Goal: Transaction & Acquisition: Purchase product/service

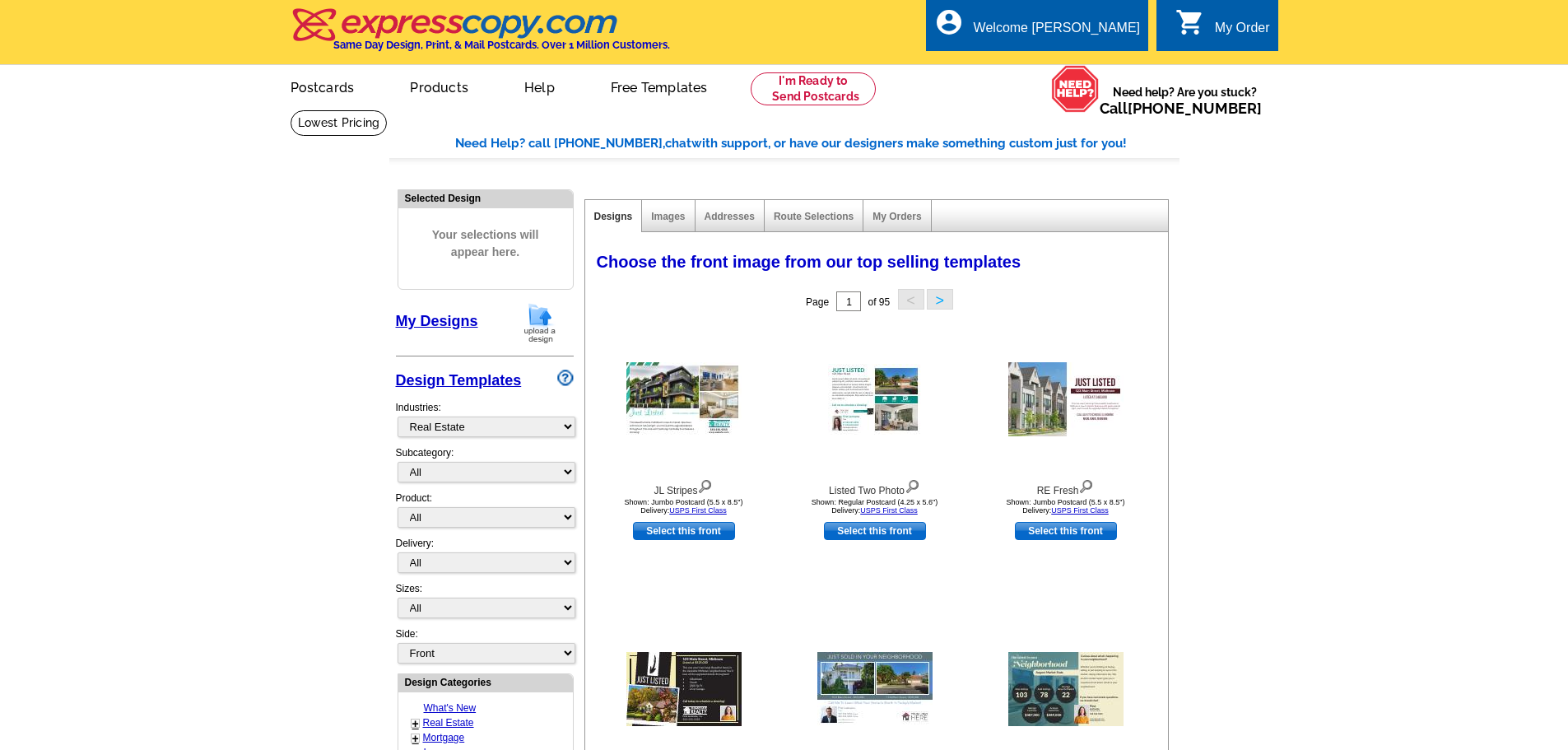
select select "785"
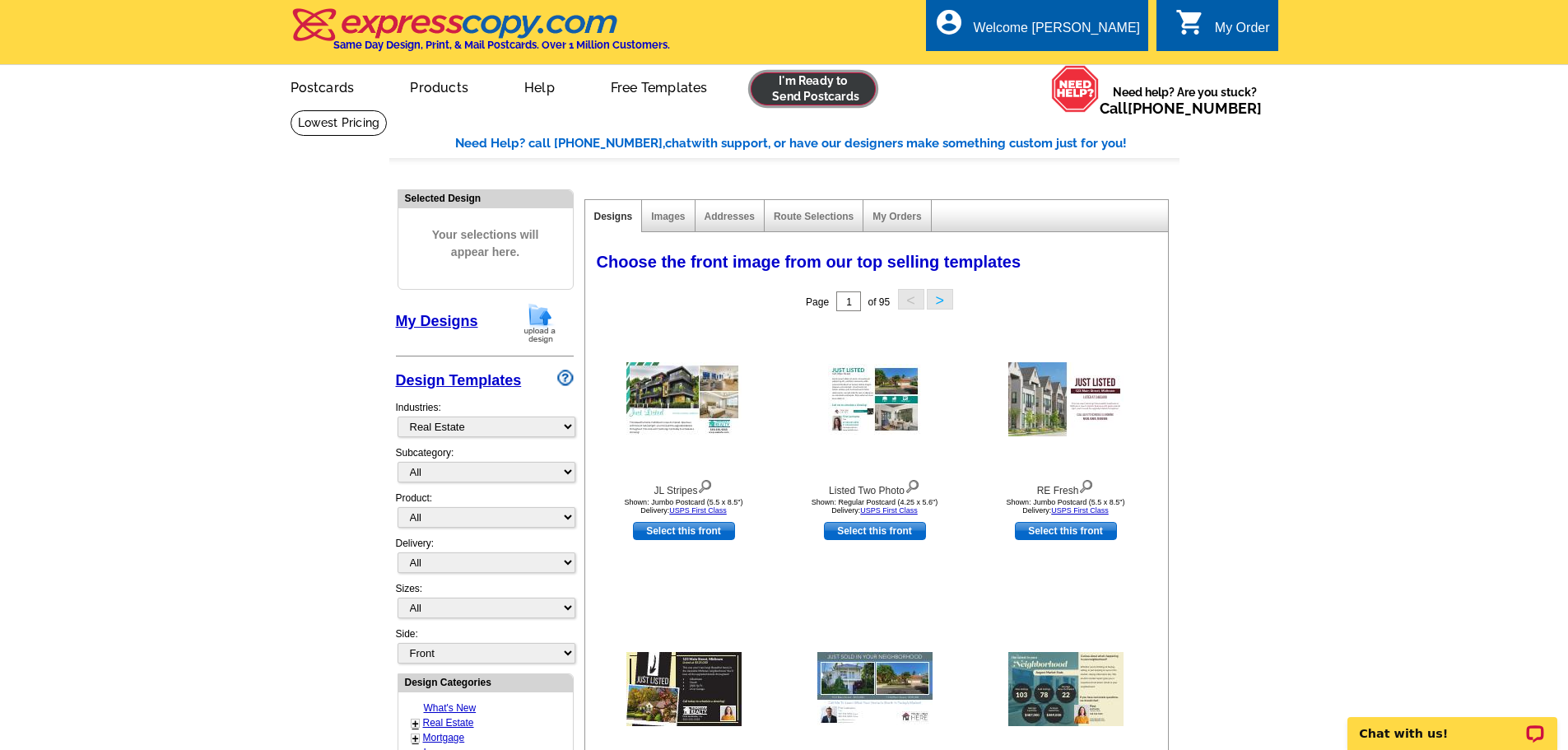
click at [835, 87] on link at bounding box center [813, 88] width 126 height 33
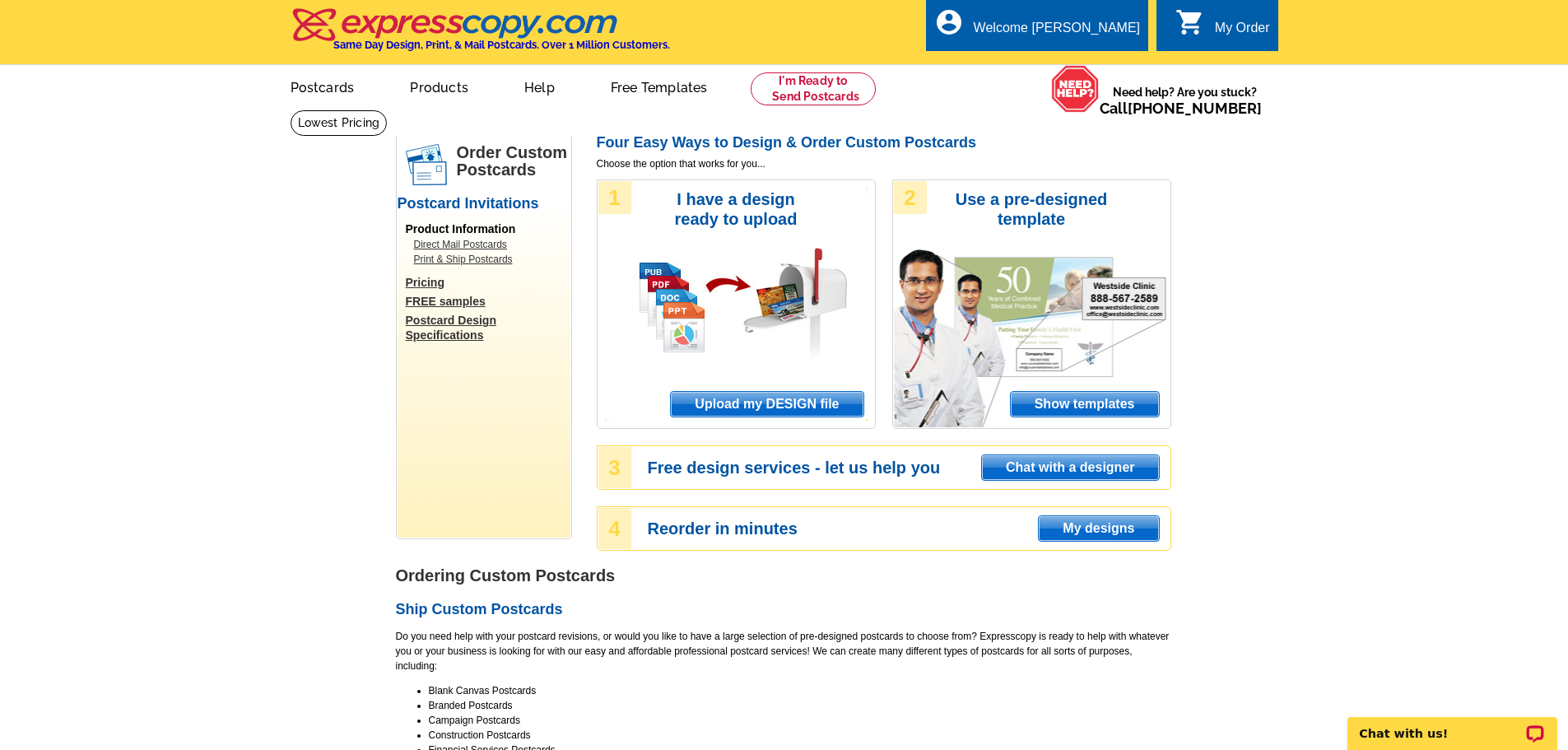
click at [785, 384] on div "1 I have a design ready to upload Upload my DESIGN file" at bounding box center [736, 304] width 279 height 249
click at [781, 406] on span "Upload my DESIGN file" at bounding box center [766, 404] width 191 height 24
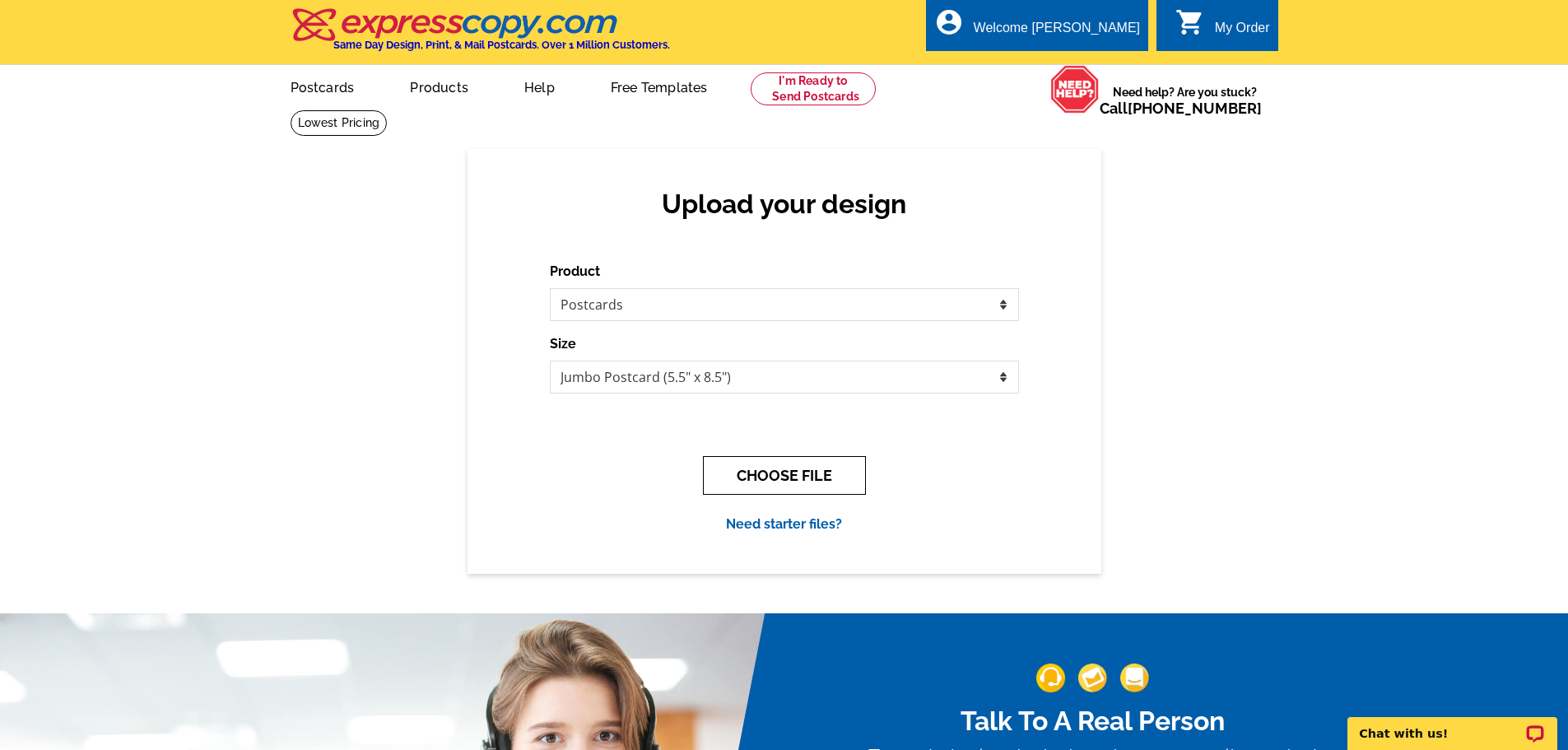
click at [796, 470] on button "CHOOSE FILE" at bounding box center [784, 475] width 163 height 39
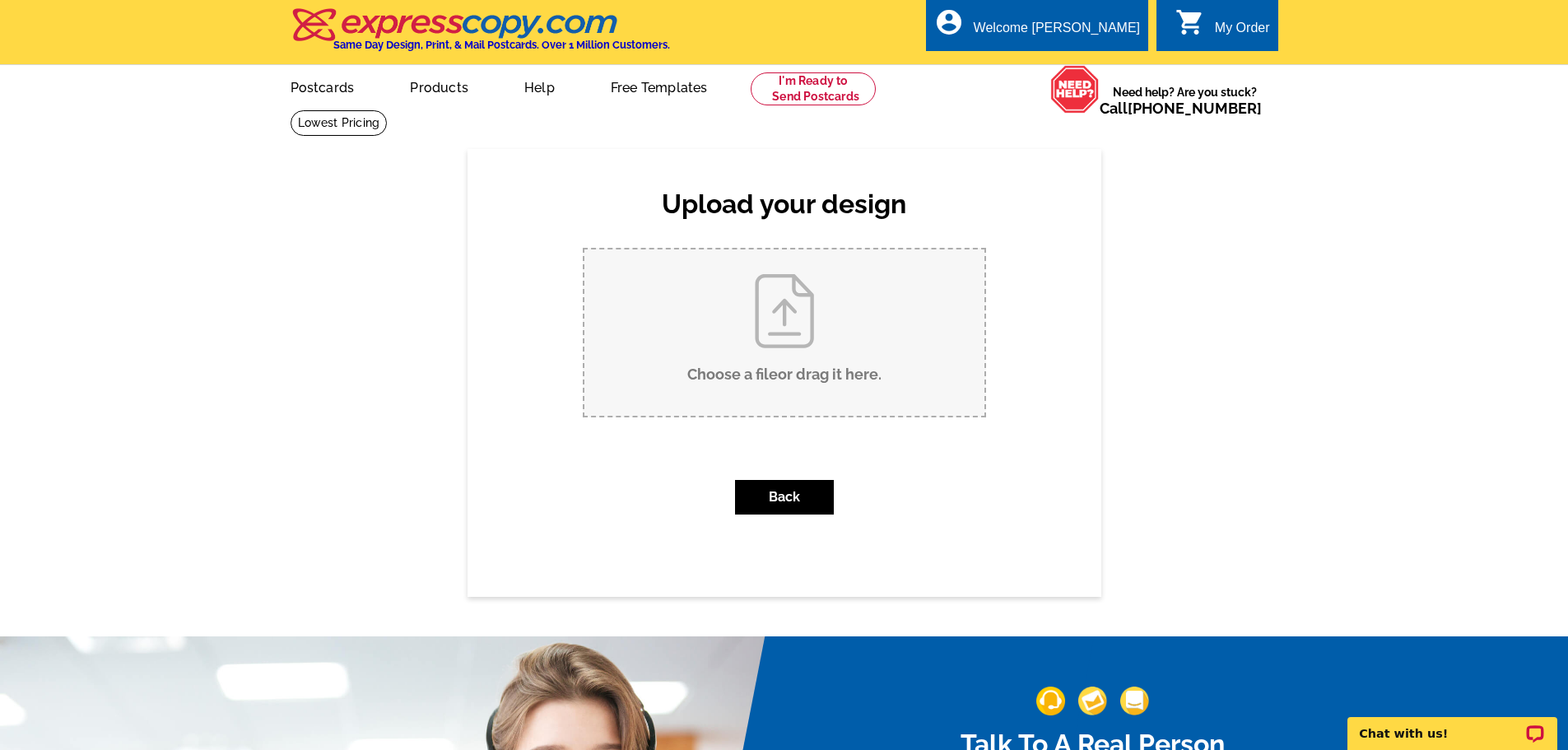
click at [797, 322] on input "Choose a file or drag it here ." at bounding box center [784, 333] width 400 height 166
type input "C:\fakepath\[STREET_ADDRESS][PERSON_NAME] just sold with [PERSON_NAME] and [PER…"
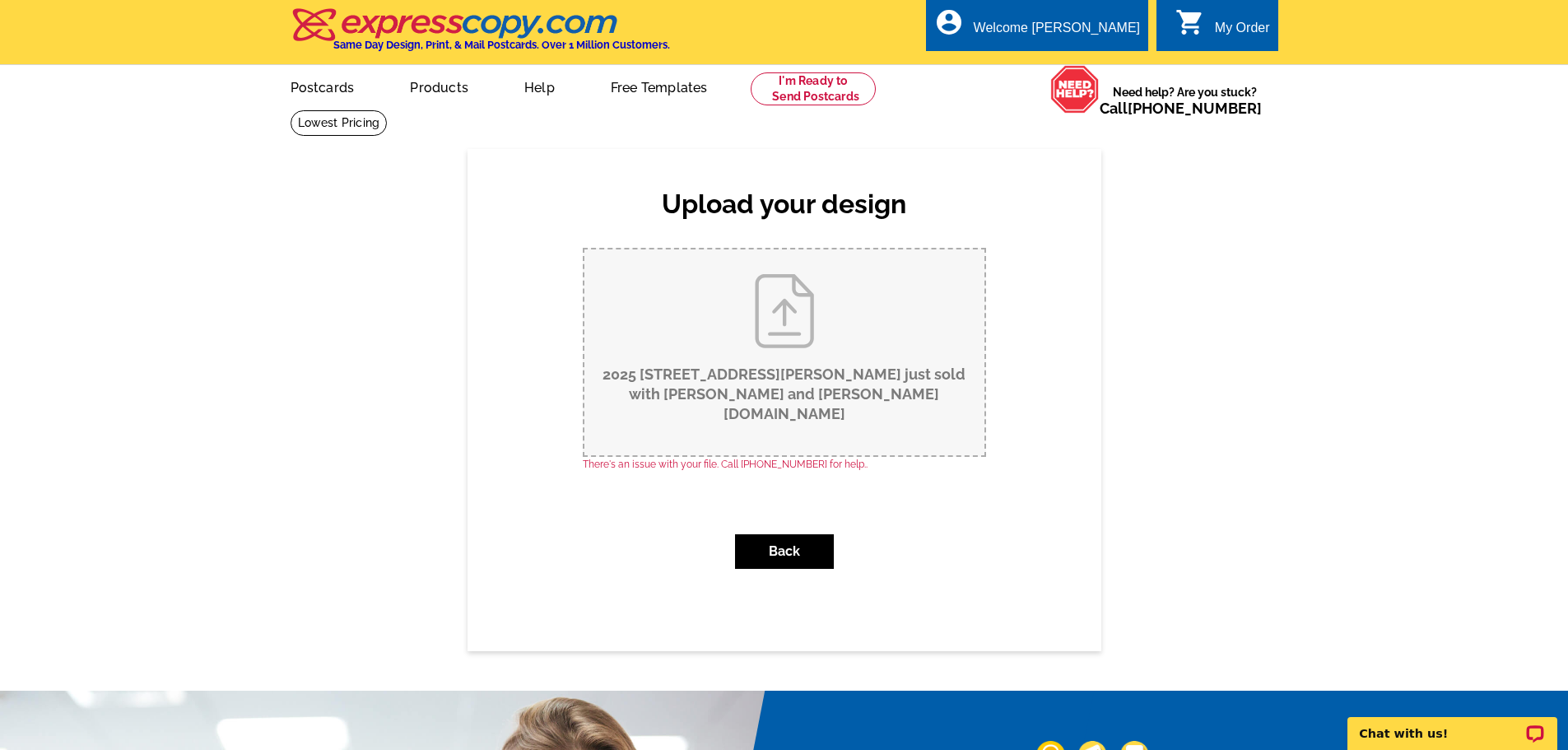
click at [761, 340] on input "2025 [STREET_ADDRESS][PERSON_NAME] just sold with [PERSON_NAME] and [PERSON_NAM…" at bounding box center [784, 352] width 400 height 206
click at [817, 96] on link at bounding box center [813, 88] width 126 height 33
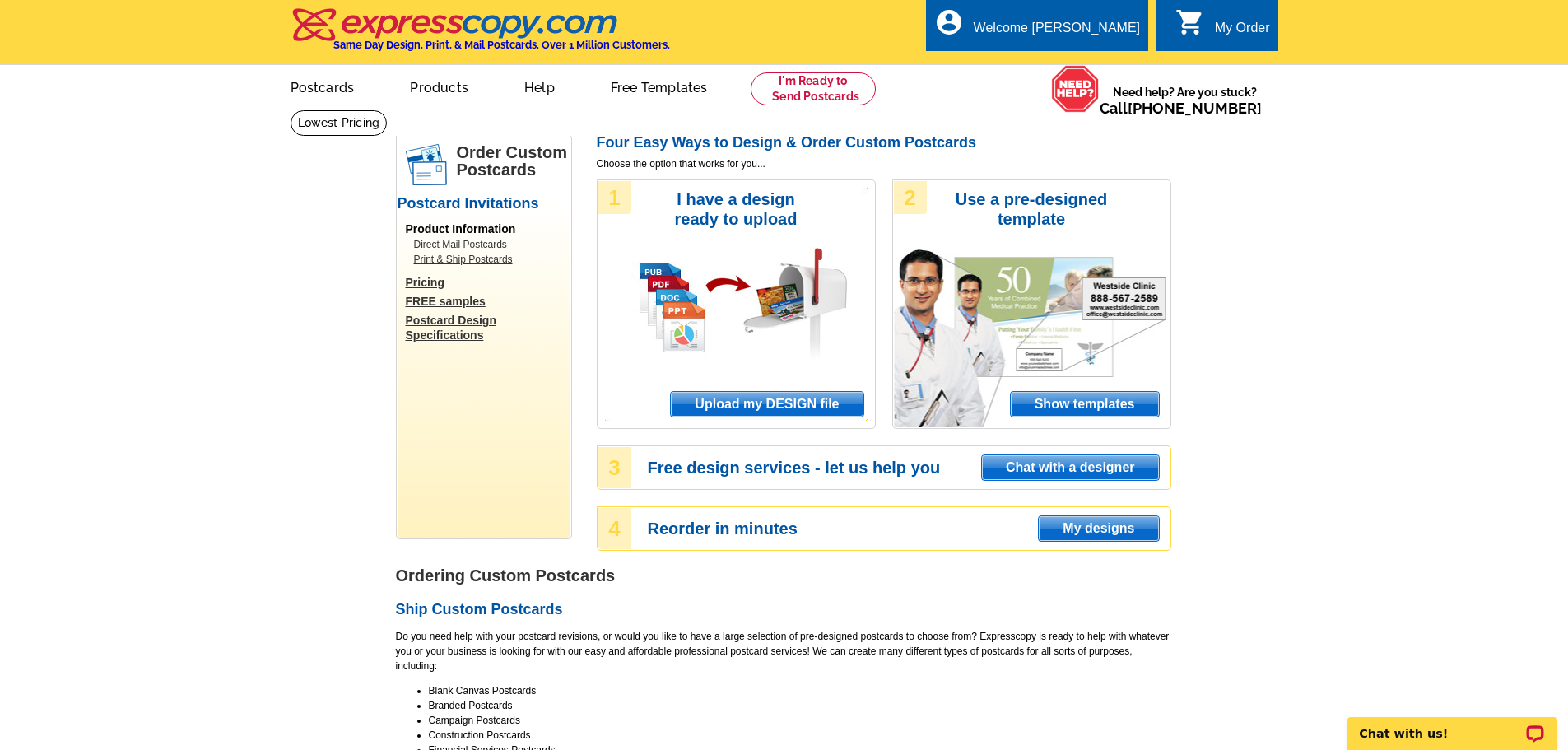
click at [765, 405] on span "Upload my DESIGN file" at bounding box center [766, 404] width 191 height 24
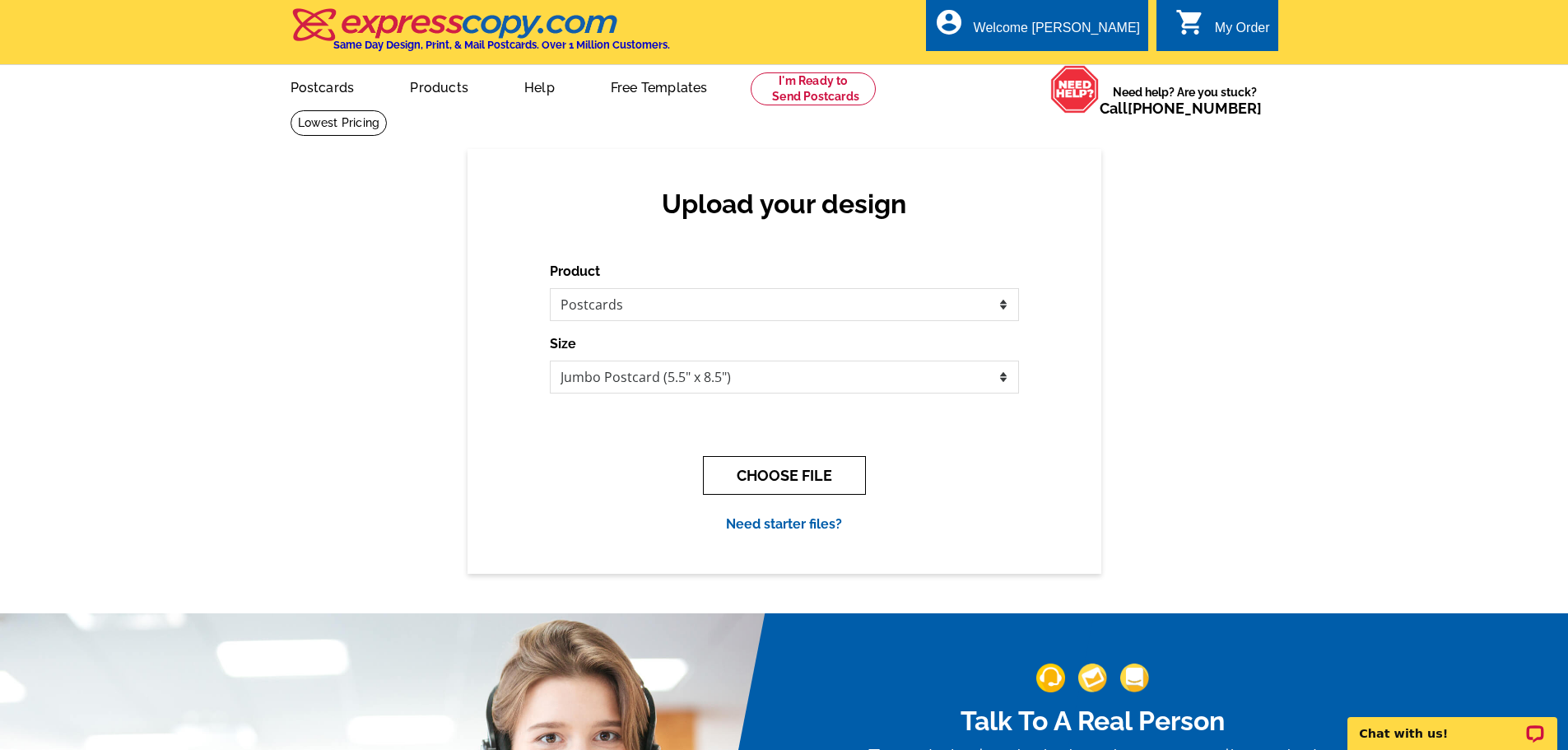
click at [795, 472] on button "CHOOSE FILE" at bounding box center [784, 475] width 163 height 39
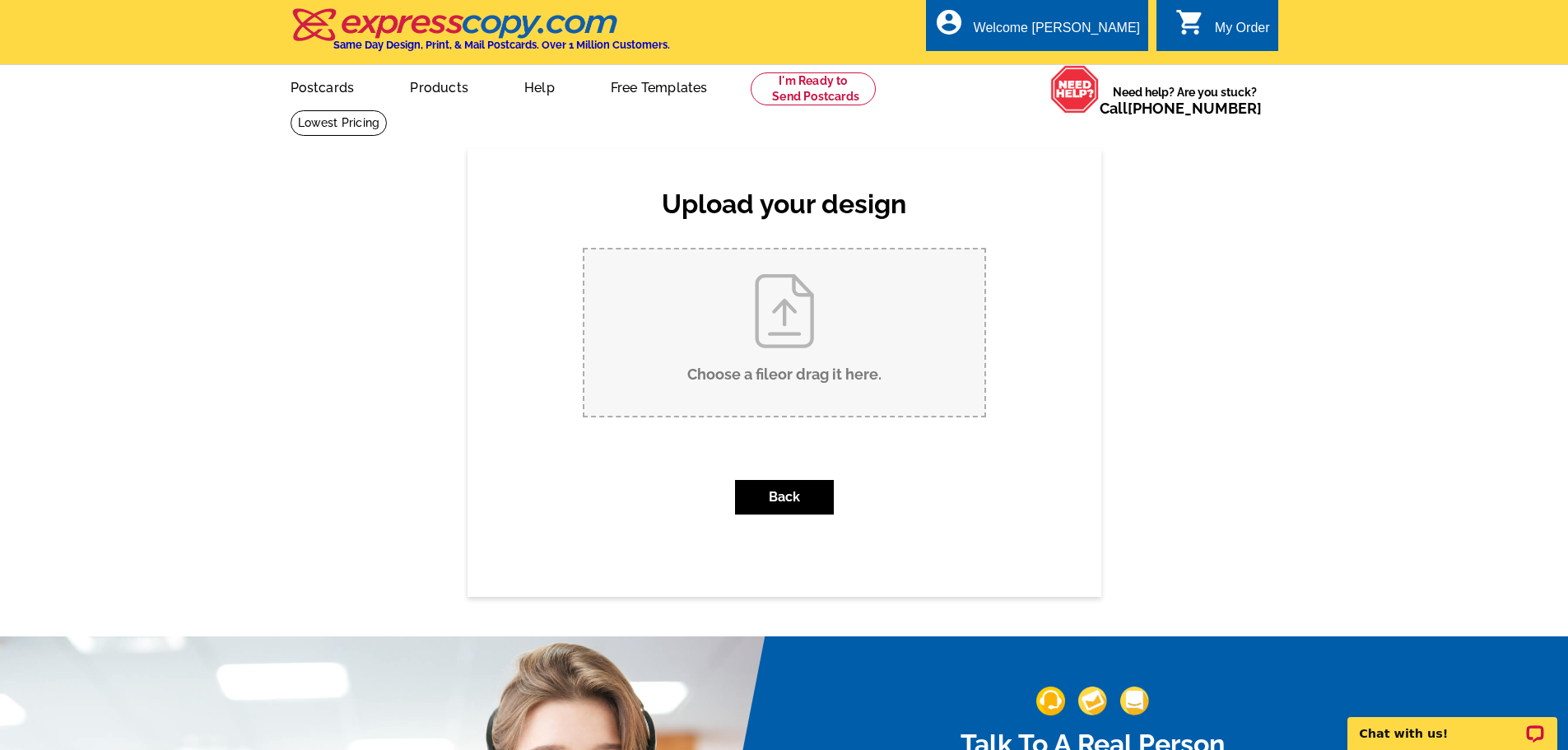
click at [780, 344] on input "Choose a file or drag it here ." at bounding box center [784, 333] width 400 height 166
type input "C:\fakepath\[STREET_ADDRESS][PERSON_NAME] just sold with [PERSON_NAME] and [PER…"
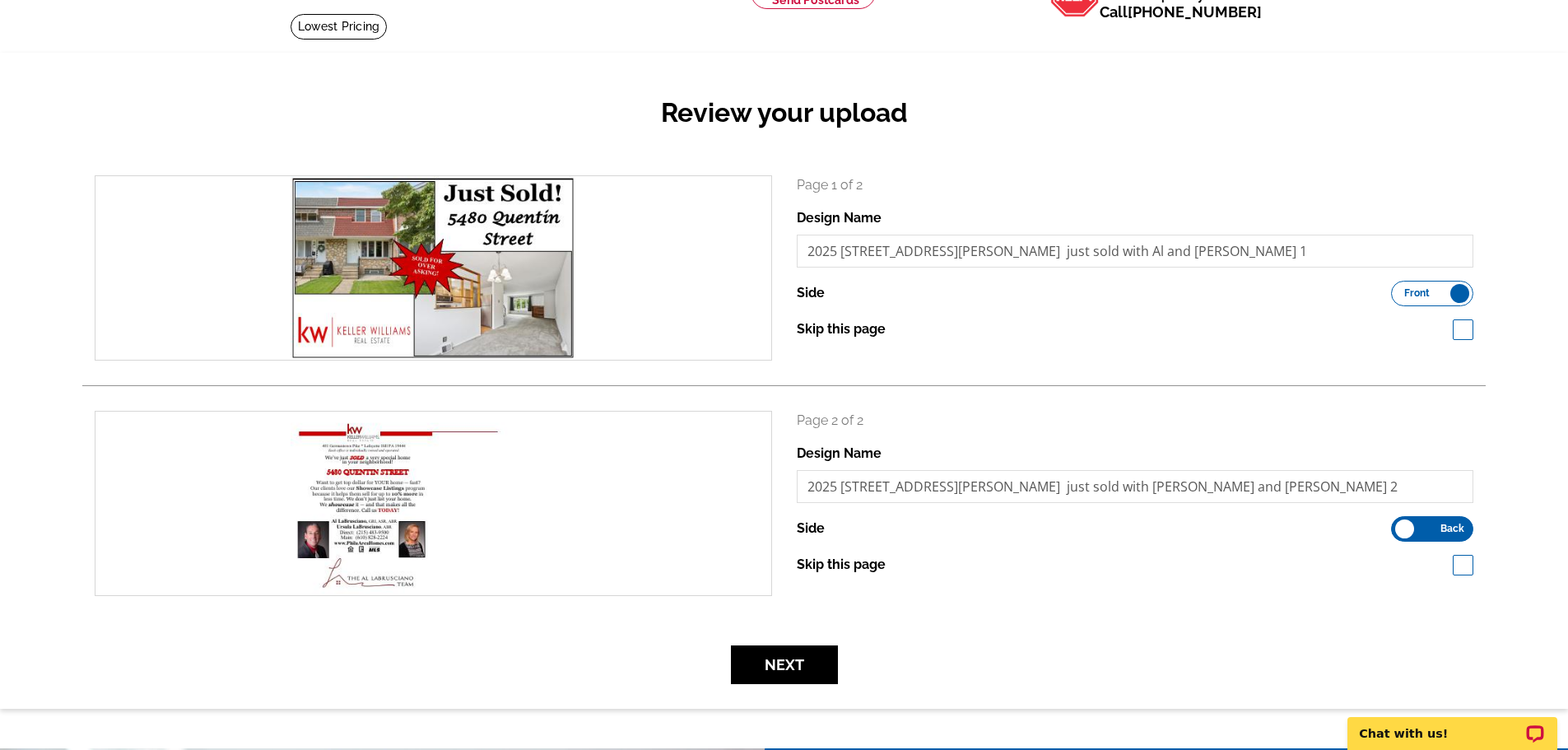
scroll to position [247, 0]
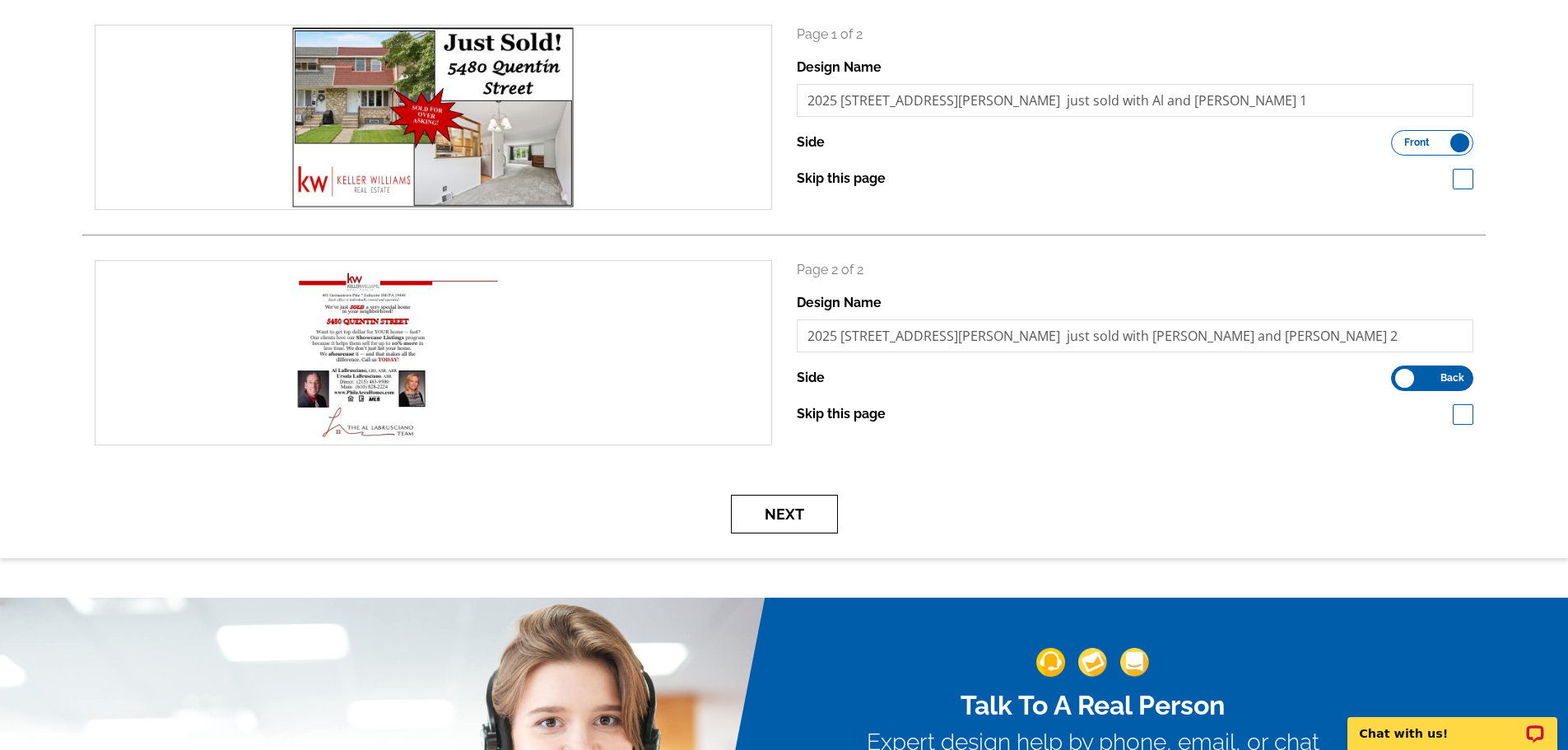
click at [779, 527] on button "Next" at bounding box center [784, 514] width 107 height 39
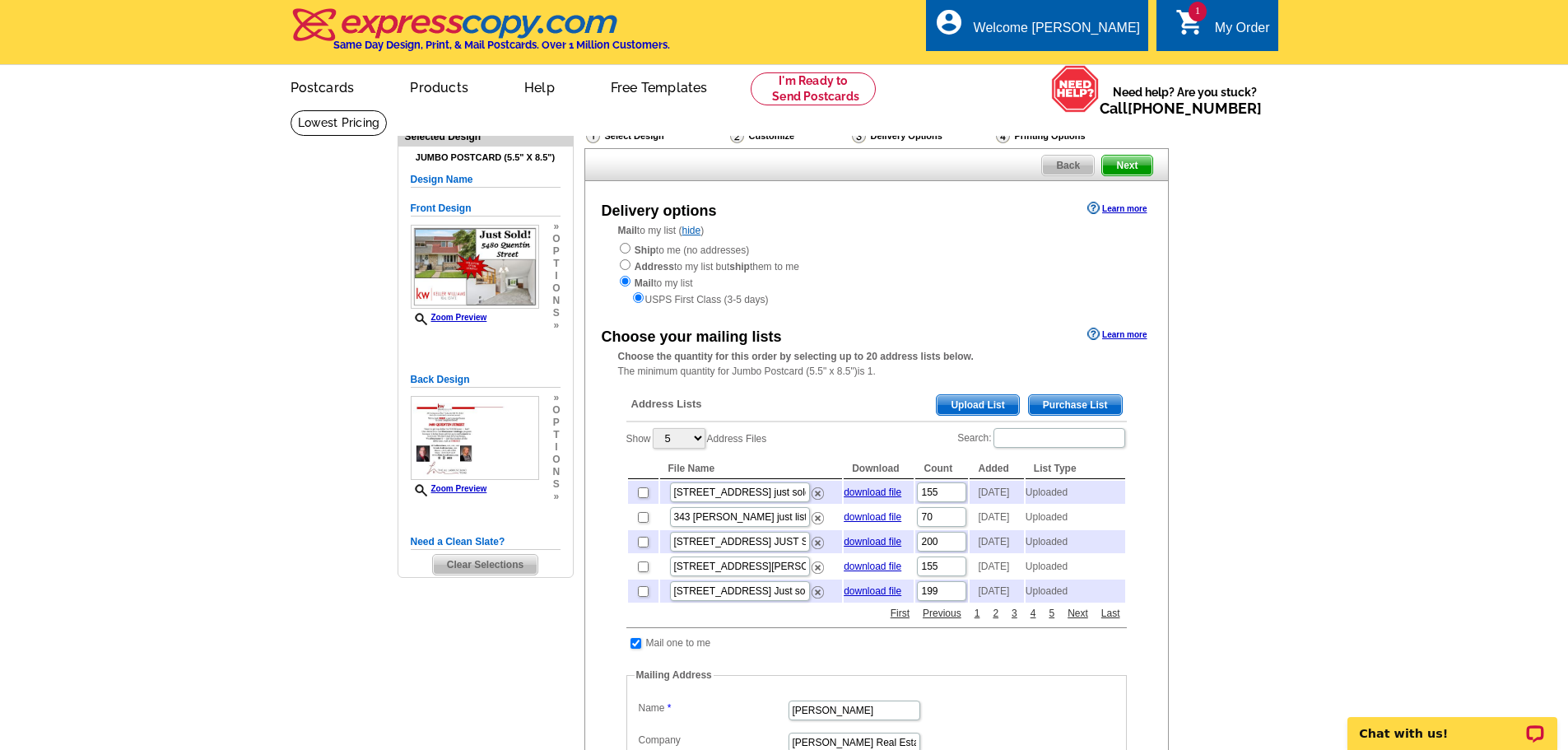
click at [1016, 398] on span "Upload List" at bounding box center [977, 406] width 81 height 20
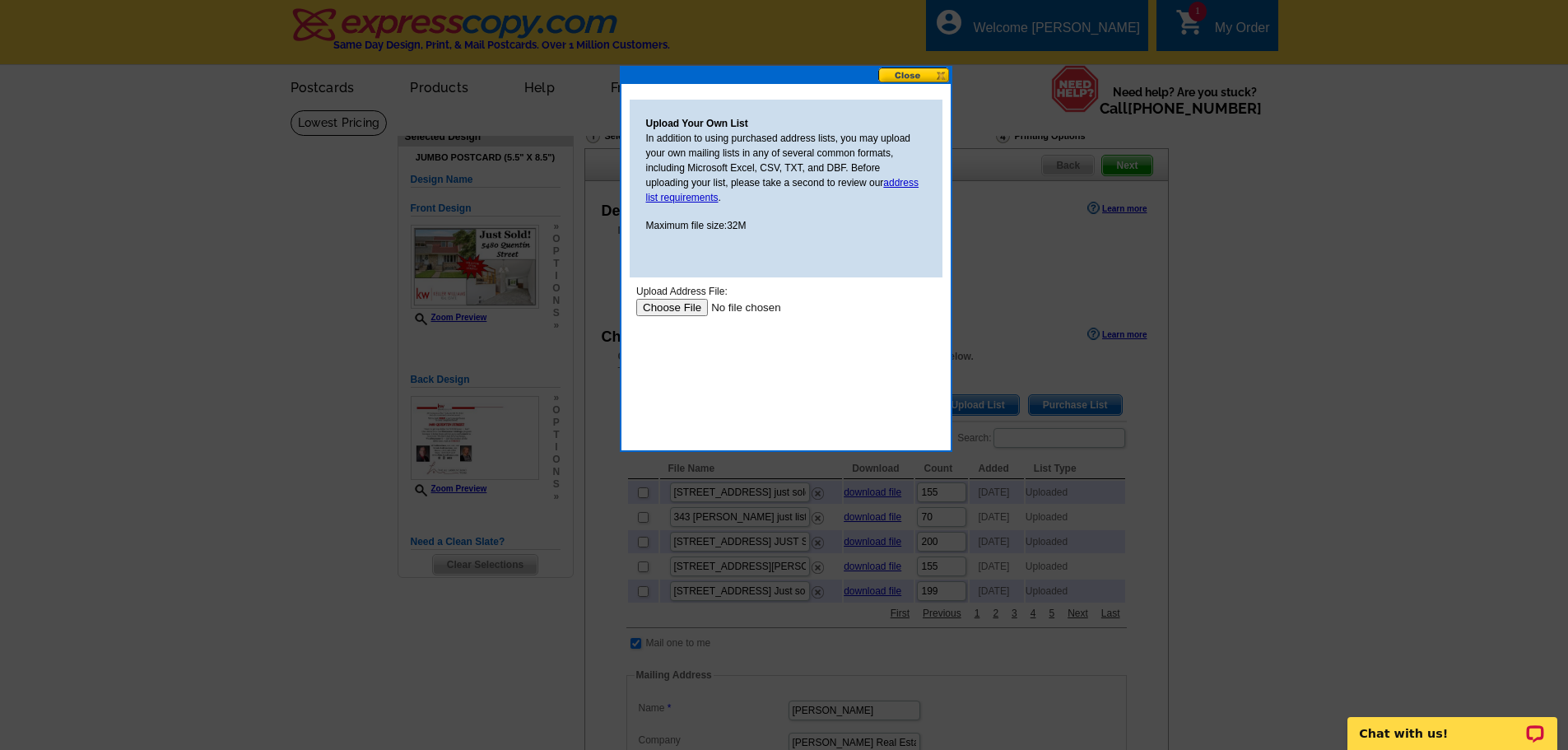
click at [656, 307] on input "file" at bounding box center [740, 307] width 208 height 18
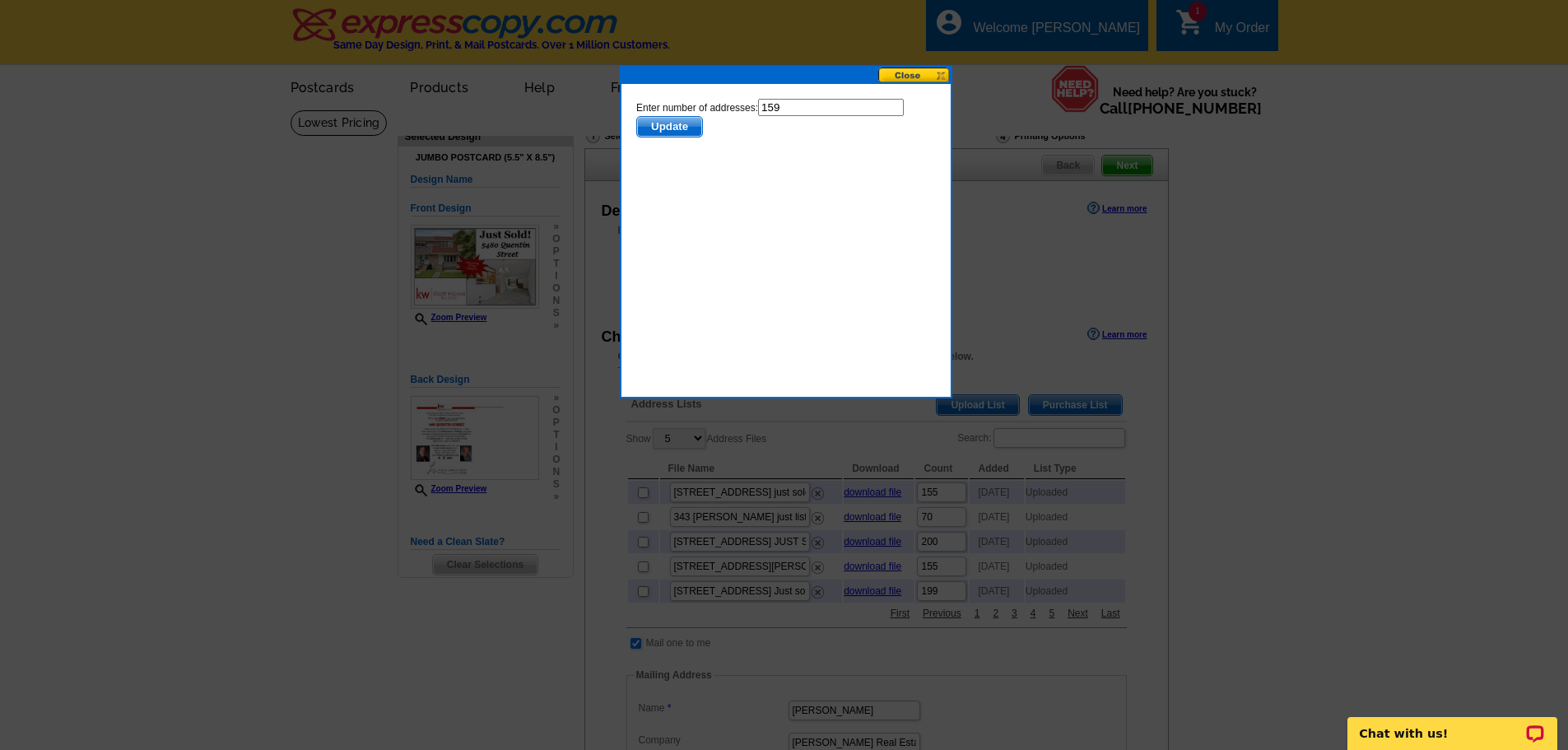
click at [678, 113] on form "Enter number of addresses: 159 Update" at bounding box center [785, 118] width 300 height 39
click at [678, 117] on span "Update" at bounding box center [668, 127] width 65 height 20
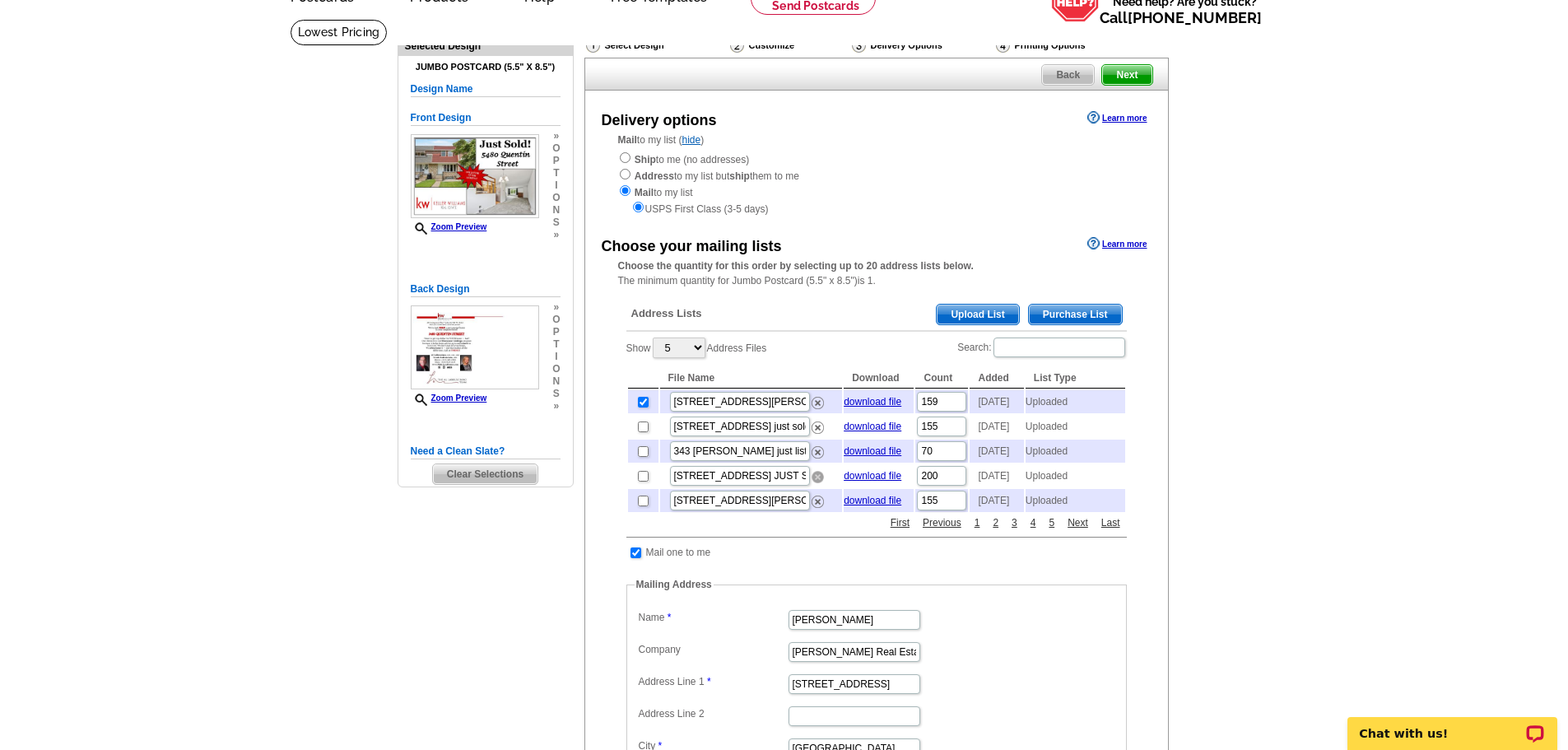
scroll to position [247, 0]
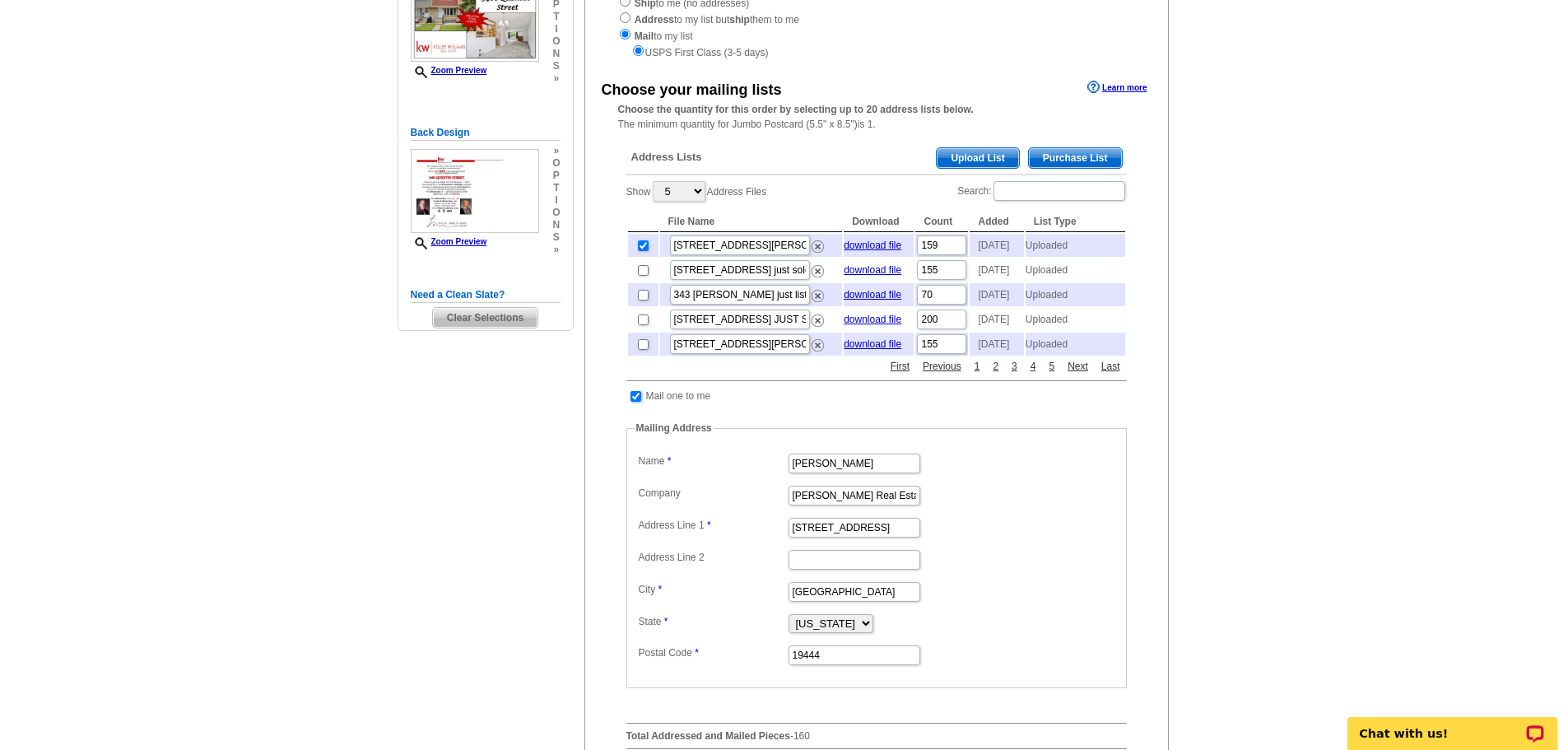
click at [633, 401] on input "checkbox" at bounding box center [635, 396] width 11 height 11
checkbox input "false"
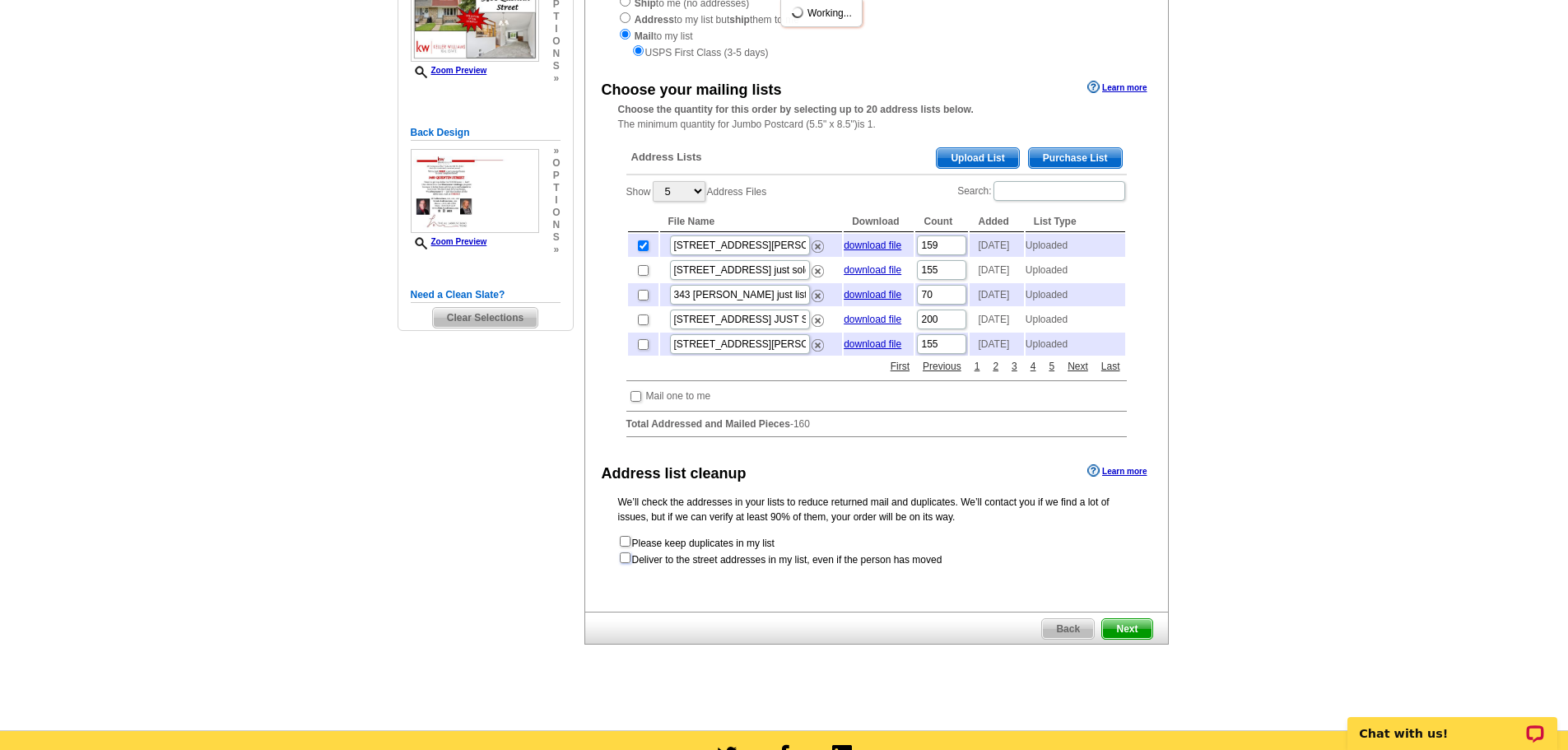
click at [620, 564] on input "checkbox" at bounding box center [625, 558] width 11 height 11
checkbox input "true"
radio input "true"
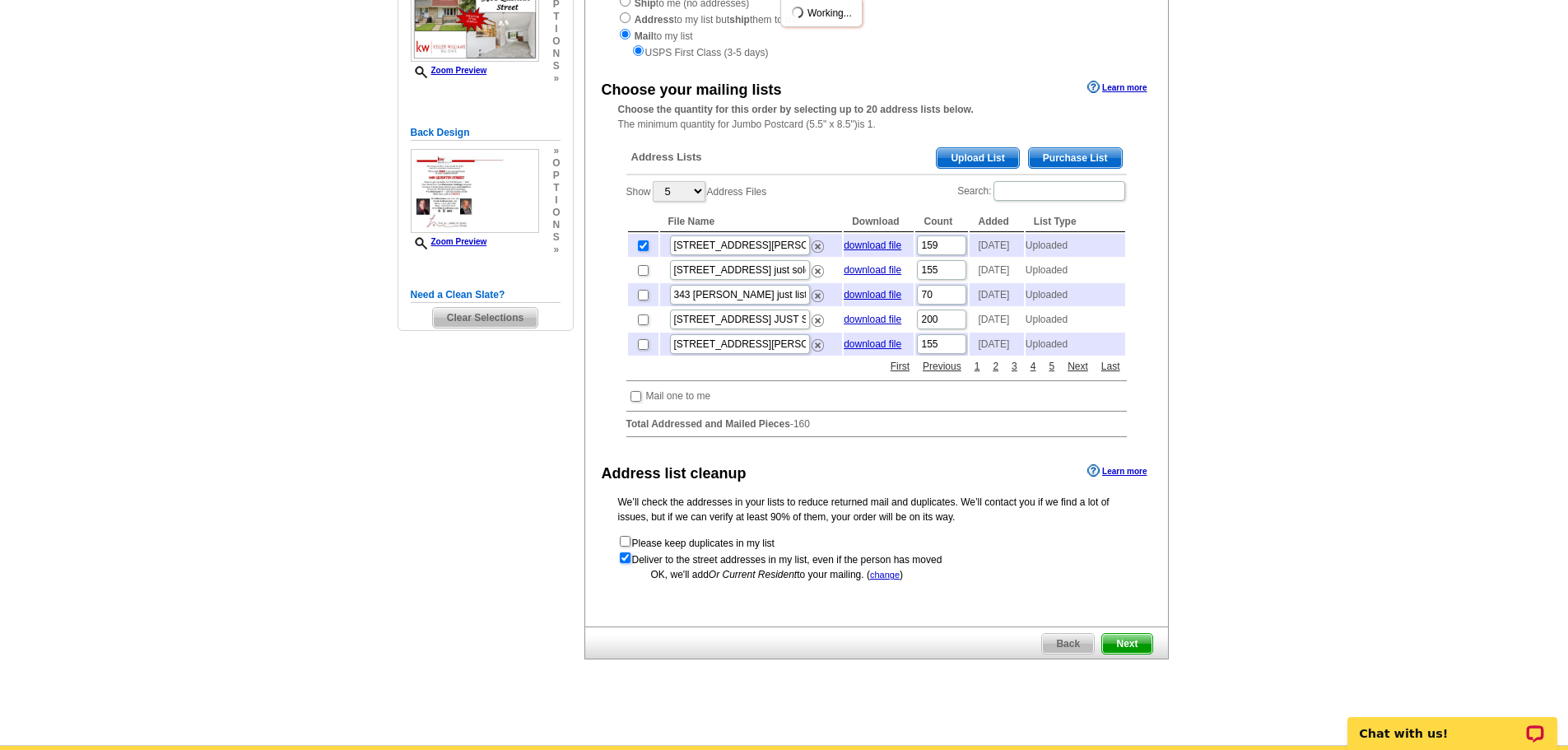
scroll to position [0, 0]
click at [1124, 653] on span "Next" at bounding box center [1126, 644] width 50 height 20
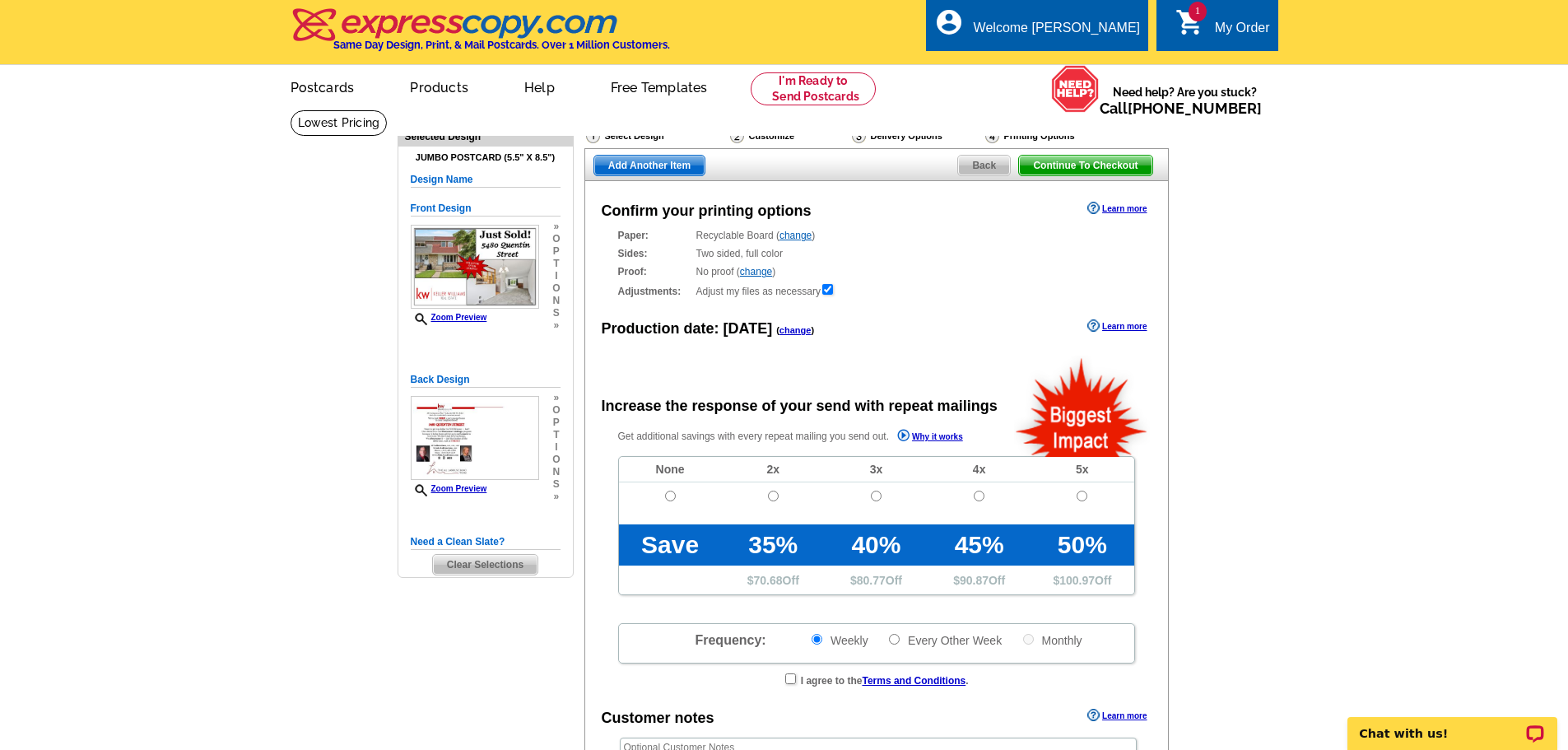
radio input "false"
click at [672, 496] on input "radio" at bounding box center [670, 496] width 11 height 11
radio input "true"
click at [1070, 170] on span "Continue To Checkout" at bounding box center [1085, 165] width 133 height 20
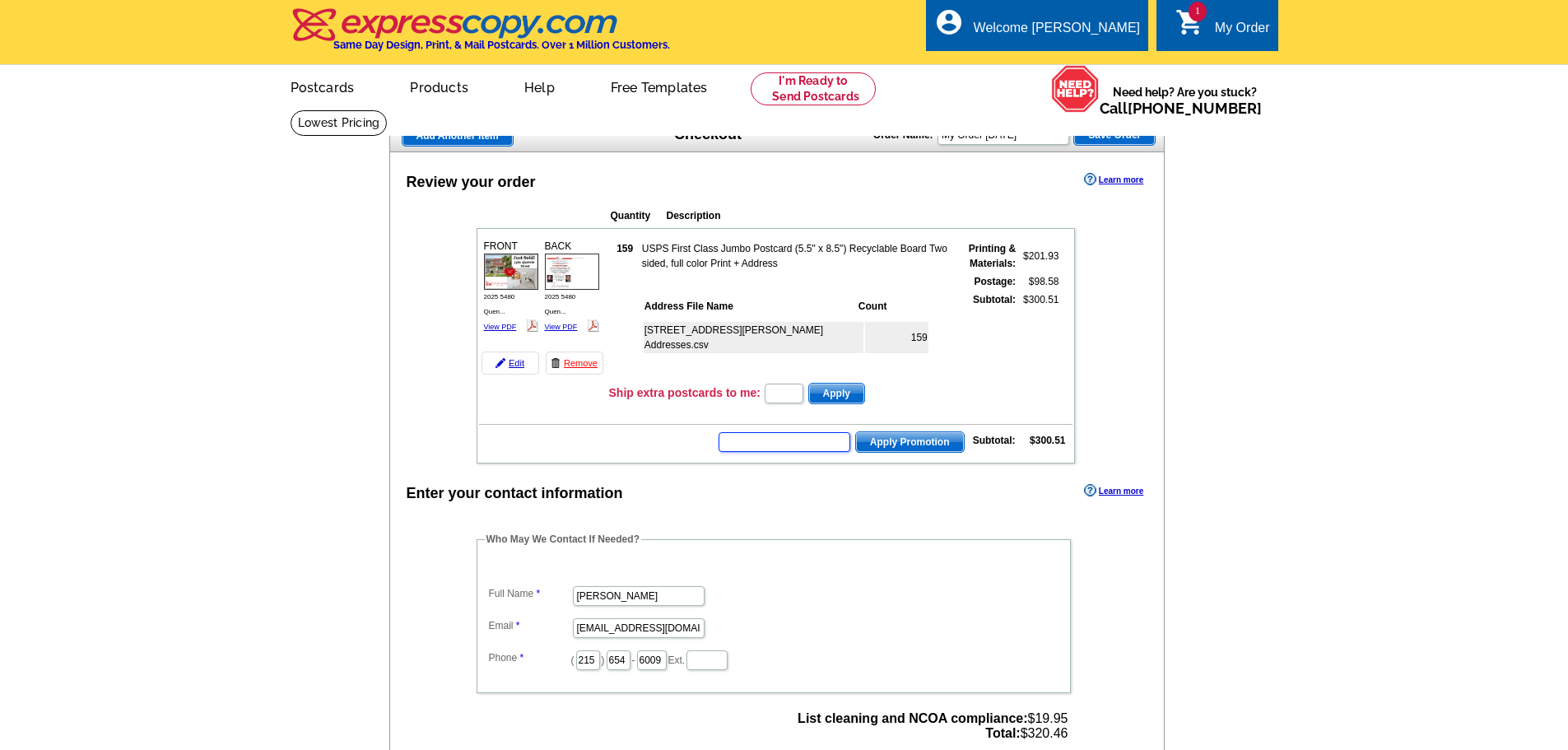
click at [800, 446] on input "text" at bounding box center [784, 443] width 132 height 20
type input "GROW0925"
click at [872, 442] on span "Apply Promotion" at bounding box center [910, 443] width 107 height 20
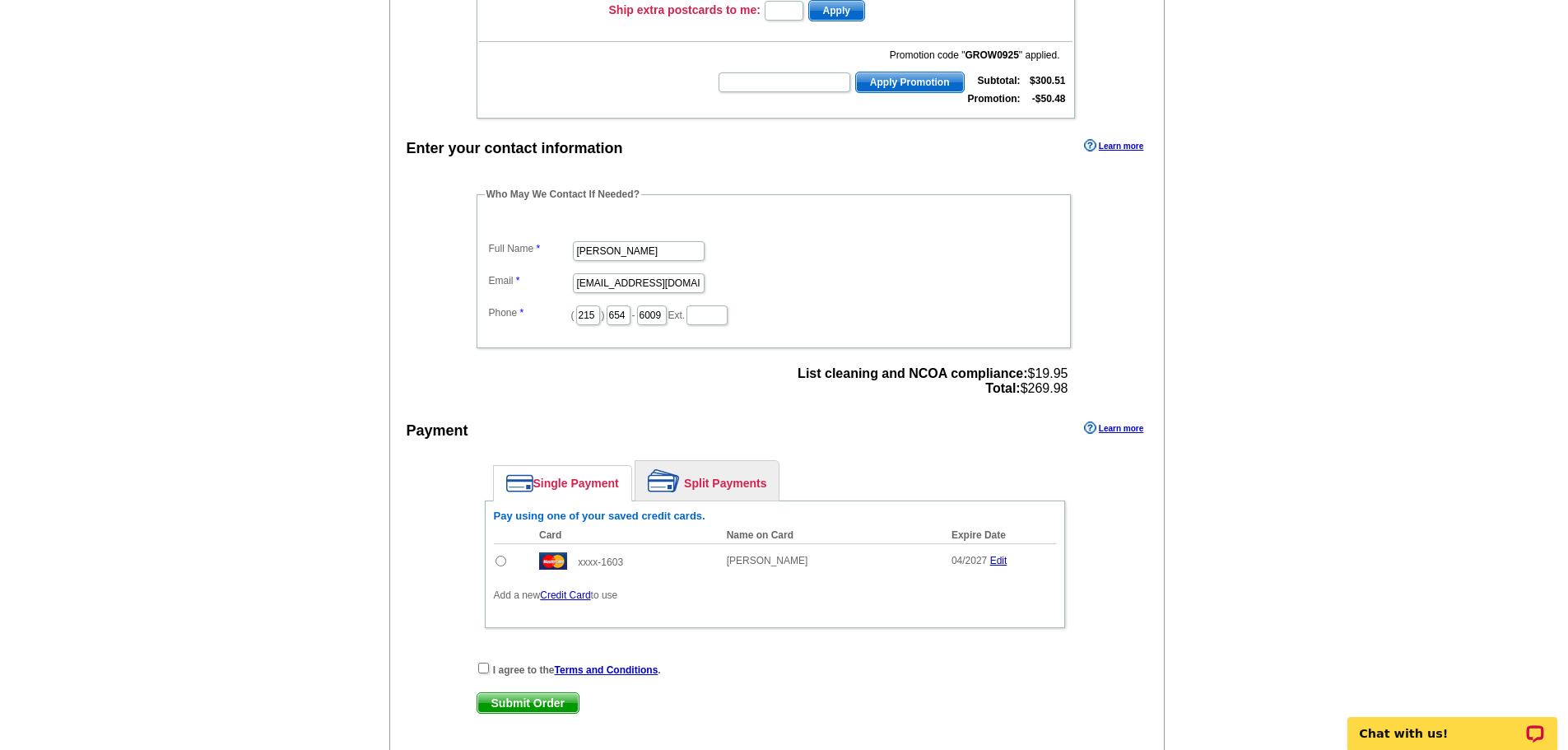
scroll to position [412, 0]
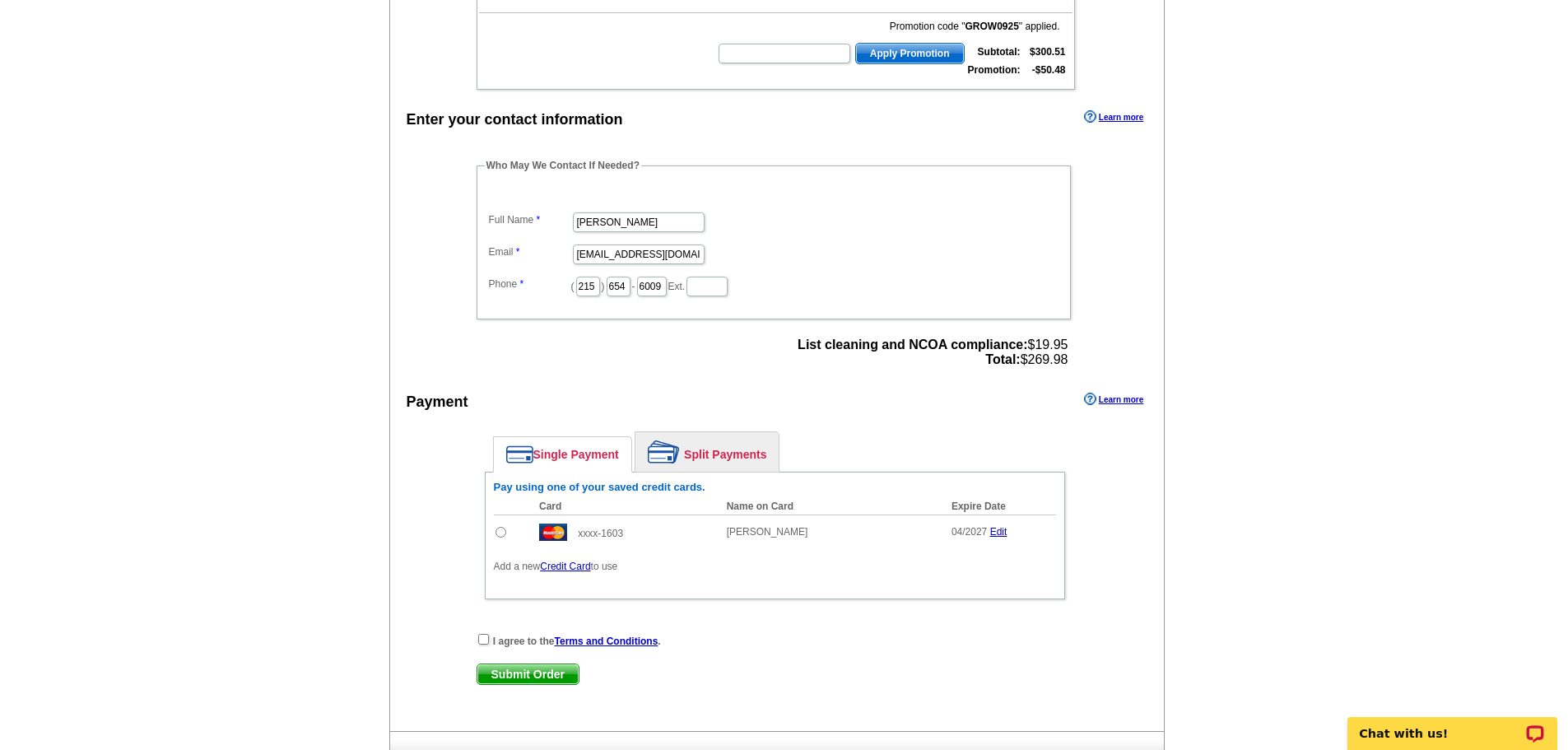
click at [495, 532] on input "radio" at bounding box center [500, 532] width 11 height 11
radio input "true"
click at [482, 642] on input "checkbox" at bounding box center [483, 639] width 11 height 11
checkbox input "true"
click at [542, 675] on span "Submit Order" at bounding box center [528, 674] width 102 height 20
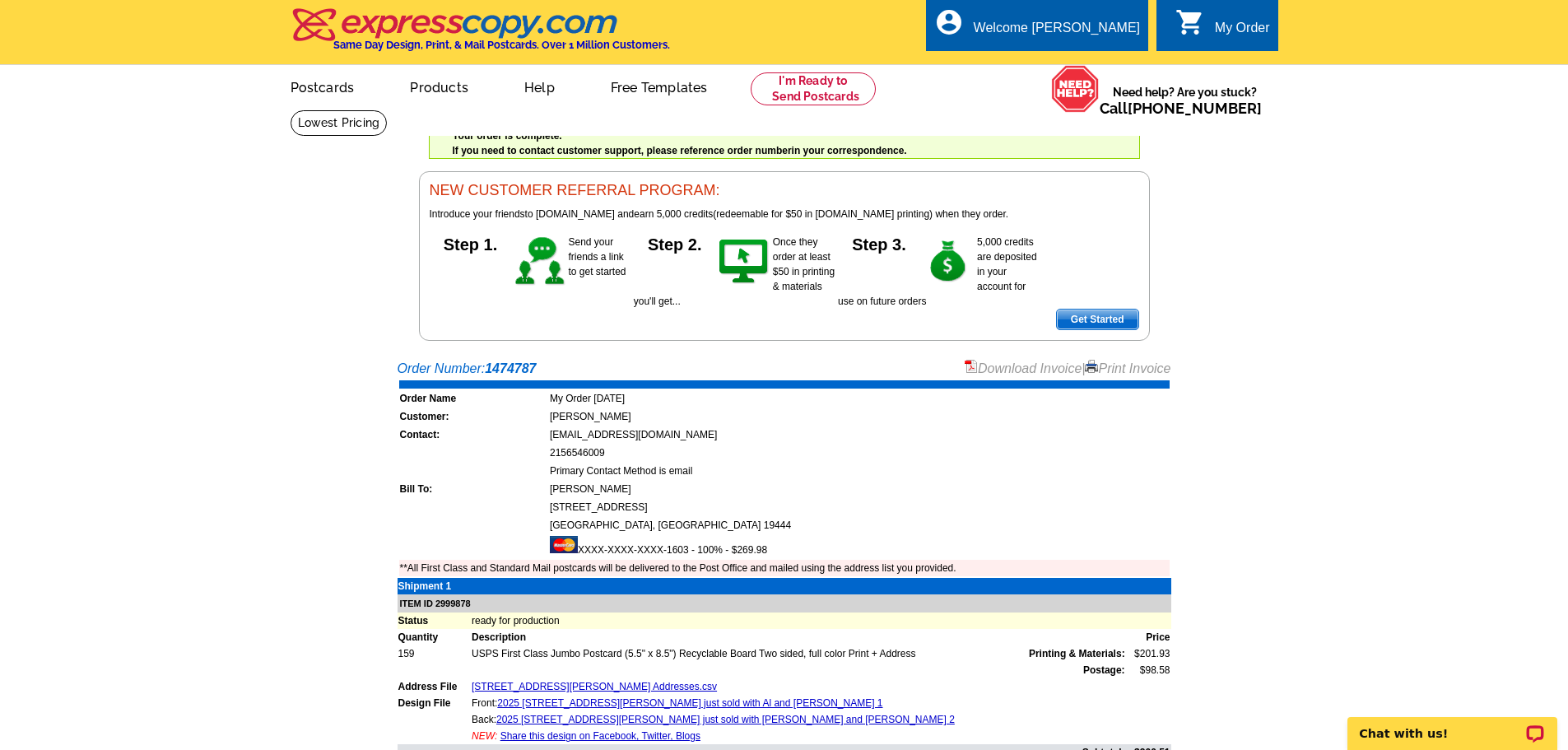
click at [994, 365] on link "Download Invoice" at bounding box center [1022, 368] width 117 height 14
